Goal: Navigation & Orientation: Find specific page/section

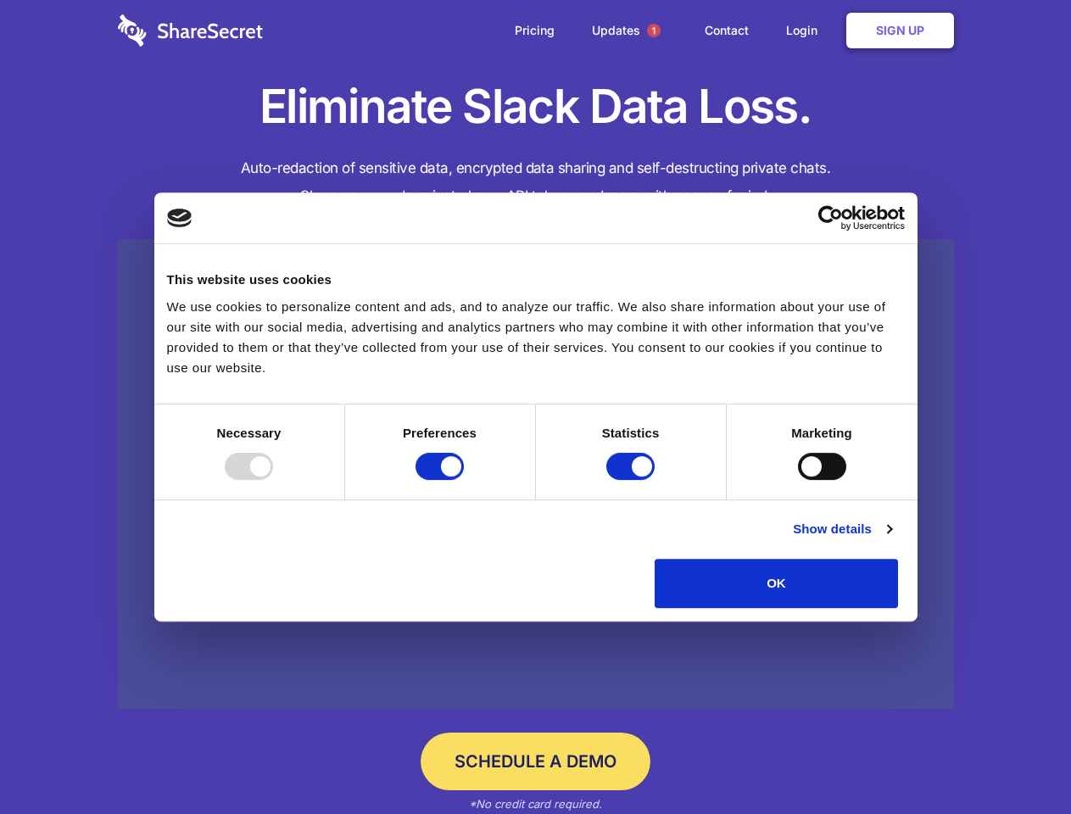
click at [273, 480] on div at bounding box center [249, 466] width 48 height 27
click at [464, 480] on input "Preferences" at bounding box center [440, 466] width 48 height 27
checkbox input "false"
click at [633, 480] on input "Statistics" at bounding box center [630, 466] width 48 height 27
checkbox input "false"
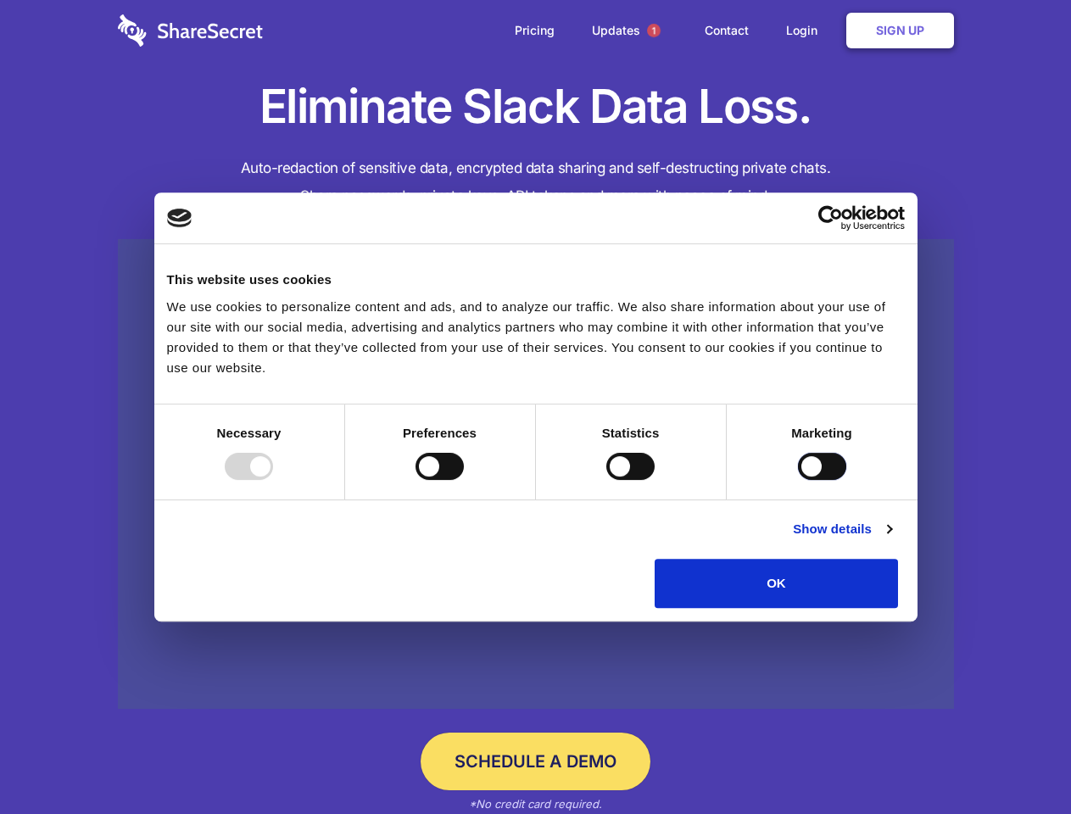
click at [798, 480] on input "Marketing" at bounding box center [822, 466] width 48 height 27
checkbox input "true"
click at [891, 539] on link "Show details" at bounding box center [842, 529] width 98 height 20
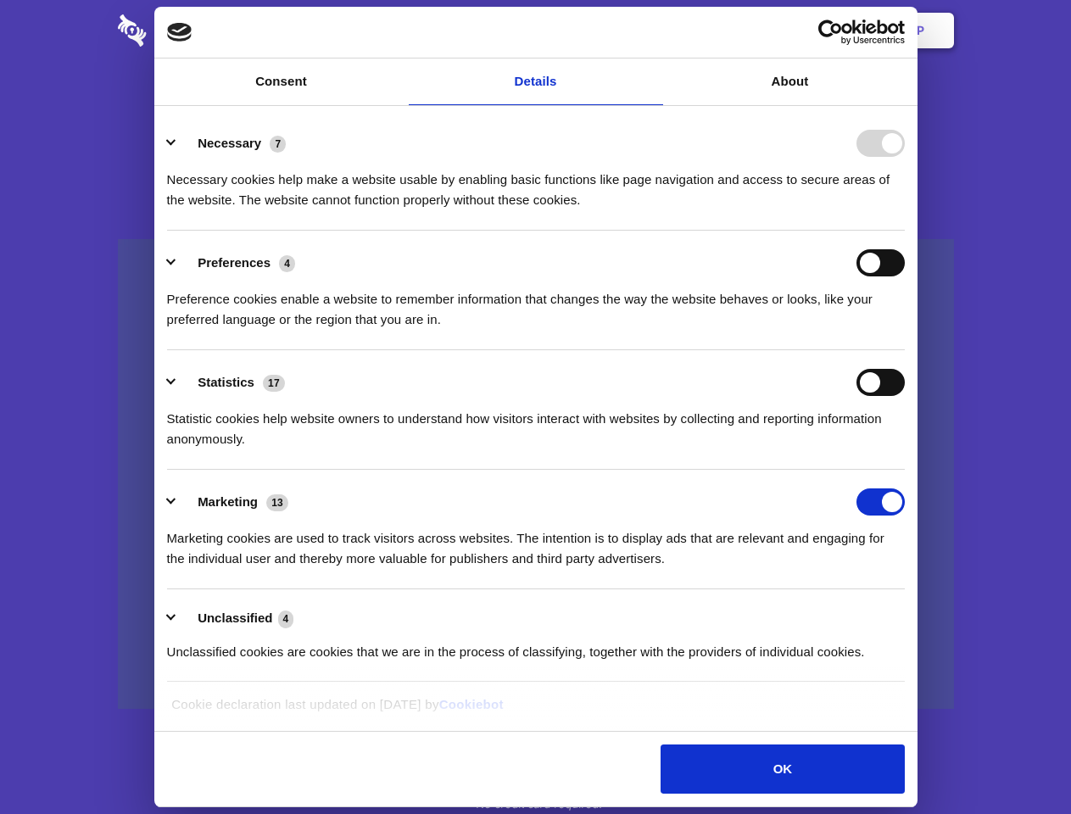
click at [905, 231] on li "Necessary 7 Necessary cookies help make a website usable by enabling basic func…" at bounding box center [536, 171] width 738 height 120
click at [653, 31] on span "1" at bounding box center [654, 31] width 14 height 14
